Goal: Information Seeking & Learning: Learn about a topic

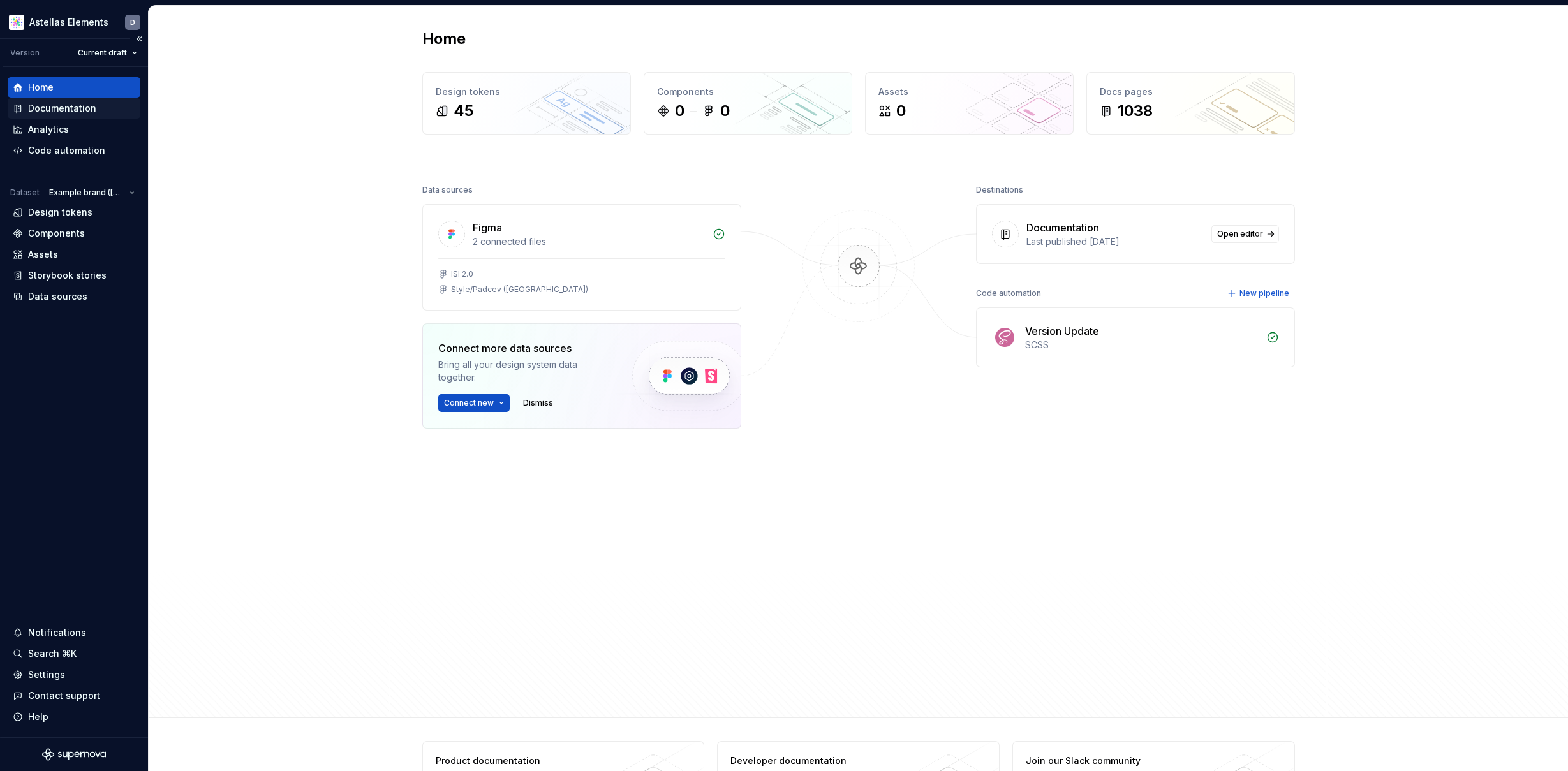
click at [72, 105] on div "Documentation" at bounding box center [62, 108] width 69 height 13
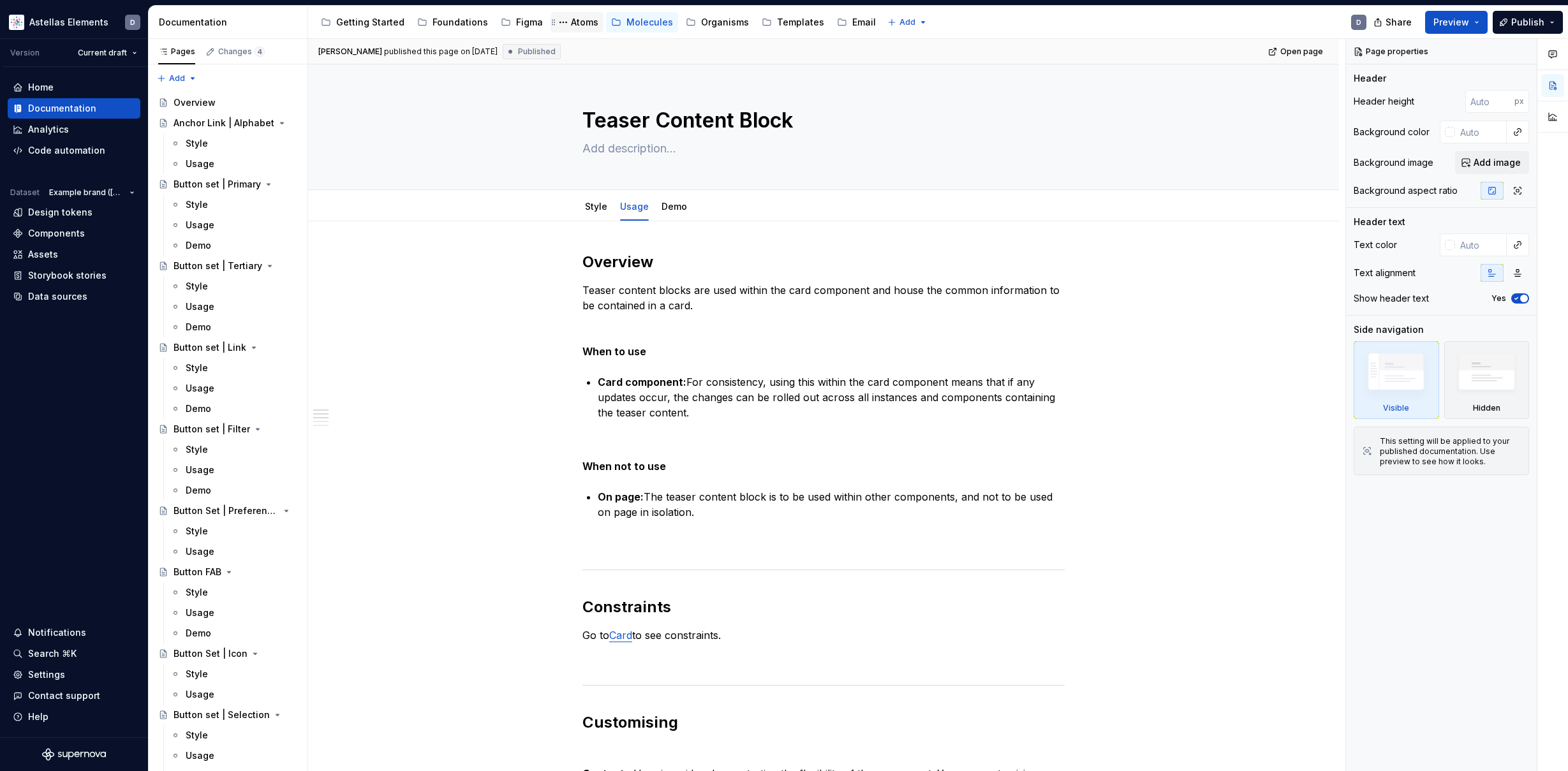
click at [580, 23] on div "Atoms" at bounding box center [584, 22] width 27 height 13
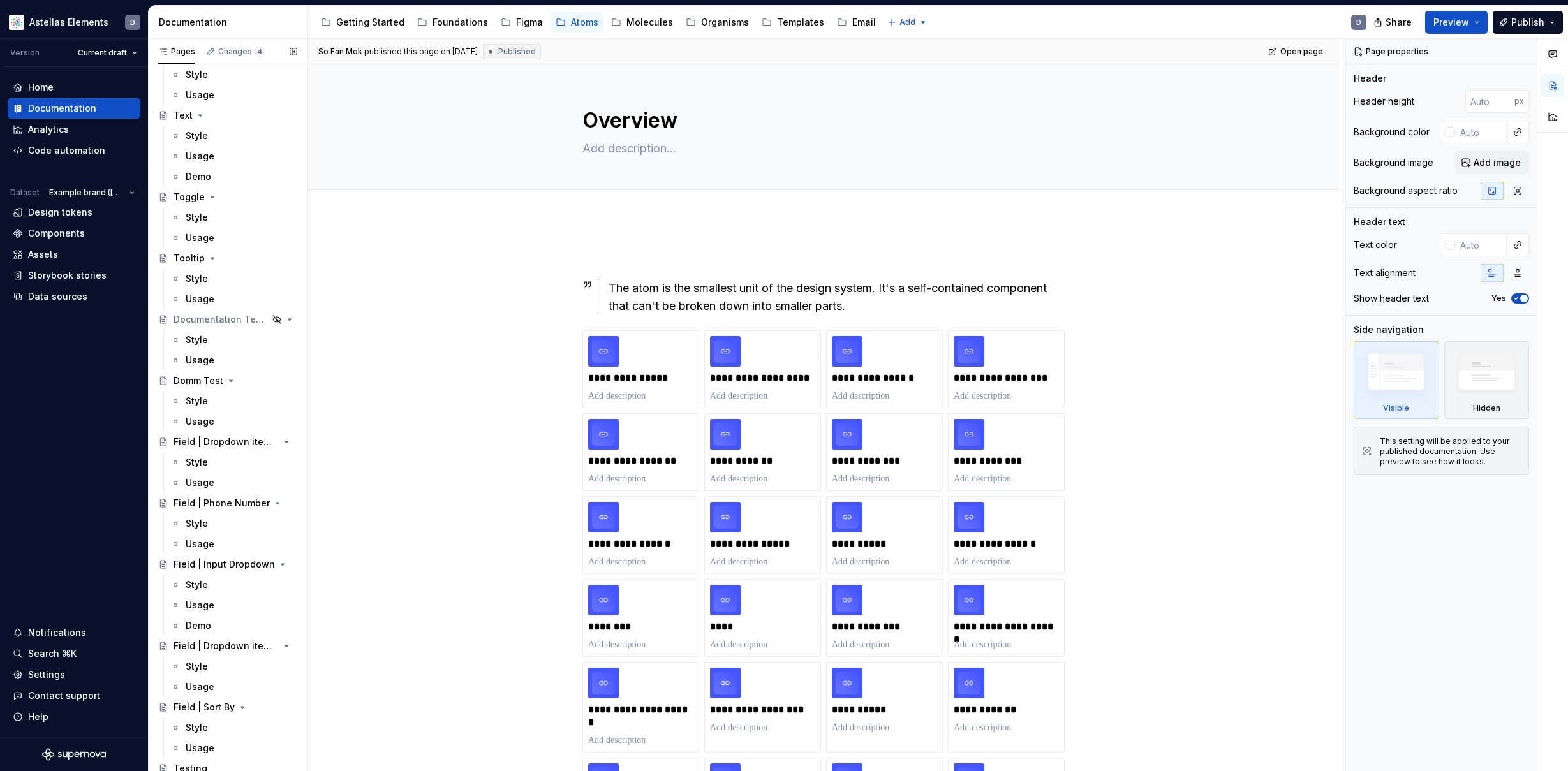
scroll to position [5891, 0]
click at [265, 377] on button "Page tree" at bounding box center [270, 376] width 18 height 18
click at [265, 377] on div "Pages Changes 4 Add Accessibility guide for tree Page tree. Navigate the tree w…" at bounding box center [227, 407] width 160 height 738
click at [272, 377] on button "Page tree" at bounding box center [270, 376] width 18 height 18
click at [477, 433] on html "Astellas Elements D Version Current draft Home Documentation Analytics Code aut…" at bounding box center [784, 386] width 1568 height 771
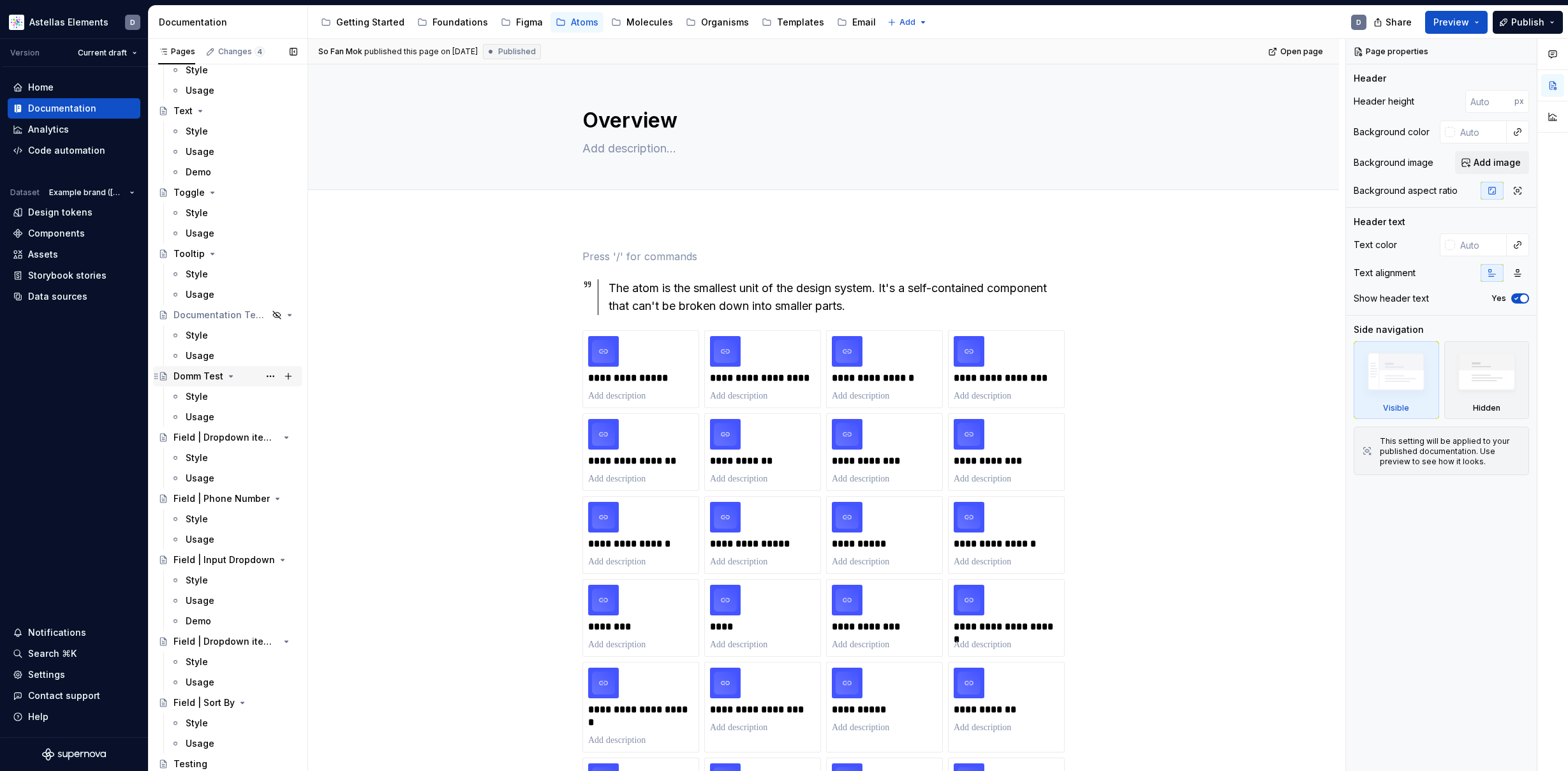
click at [202, 376] on div "Domm Test" at bounding box center [198, 376] width 50 height 13
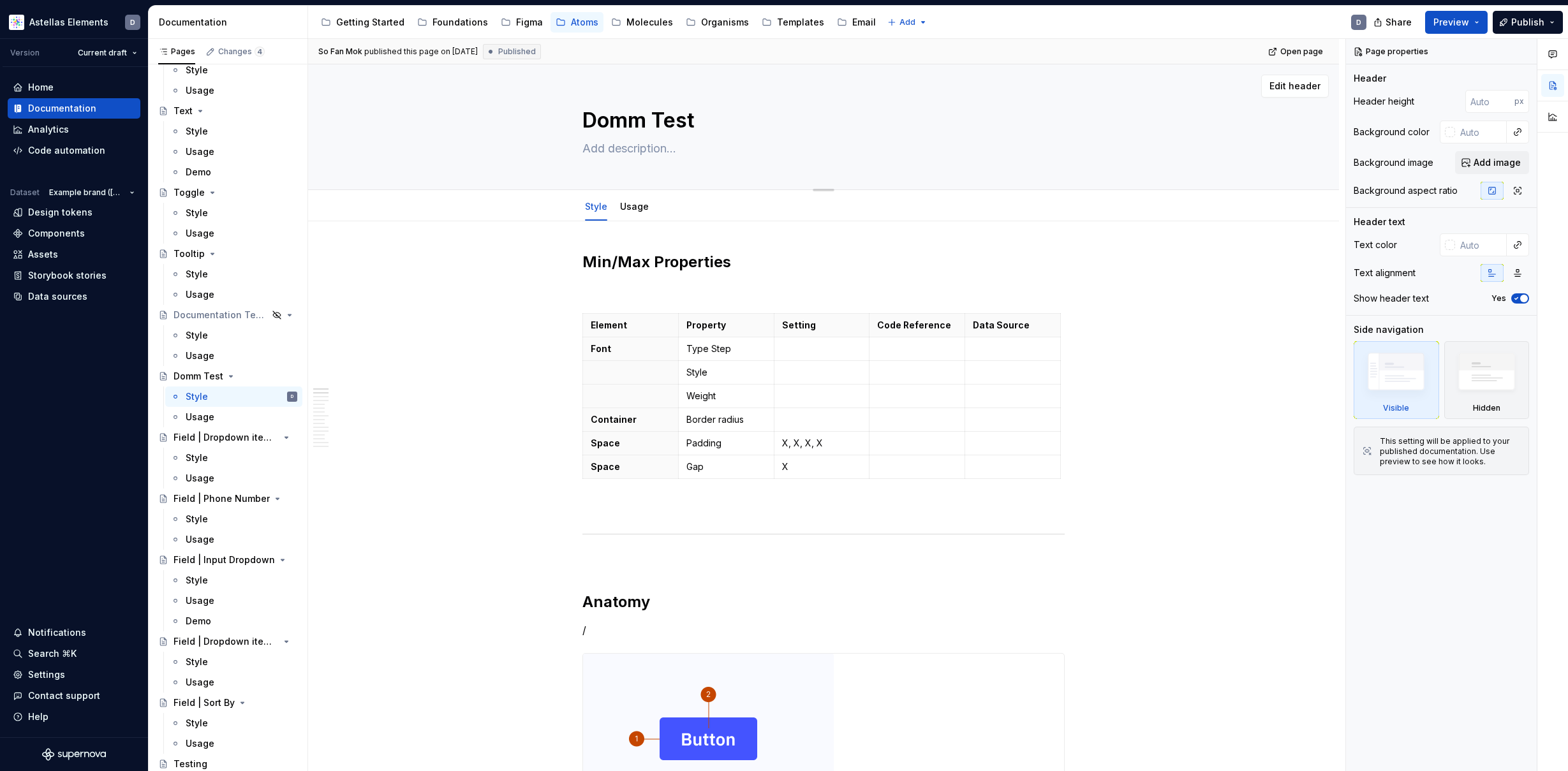
type textarea "*"
